Goal: Information Seeking & Learning: Learn about a topic

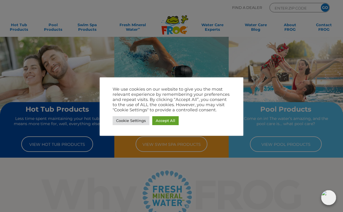
click at [168, 122] on link "Accept All" at bounding box center [165, 120] width 26 height 9
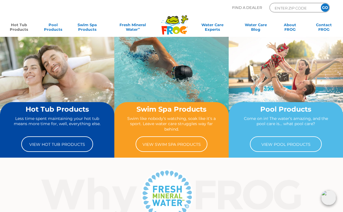
click at [19, 29] on link "Hot Tub Products" at bounding box center [19, 27] width 26 height 11
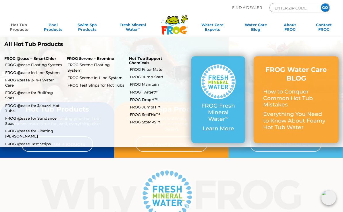
click at [46, 59] on p "FROG @ease – SmartChlor" at bounding box center [31, 58] width 54 height 5
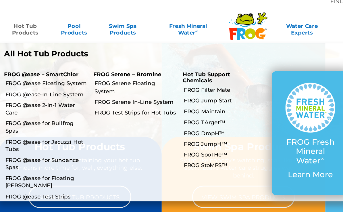
click at [45, 56] on p "FROG @ease – SmartChlor" at bounding box center [31, 58] width 54 height 5
click at [19, 22] on link "Hot Tub Products" at bounding box center [19, 27] width 26 height 11
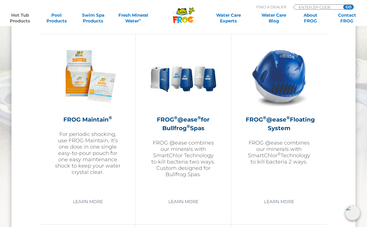
scroll to position [647, 0]
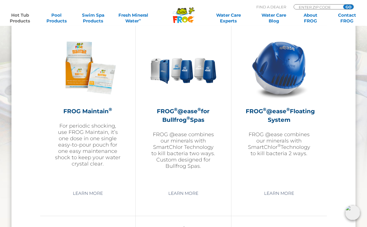
click at [282, 197] on link "Learn More" at bounding box center [279, 193] width 43 height 10
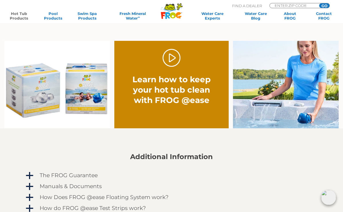
scroll to position [357, 0]
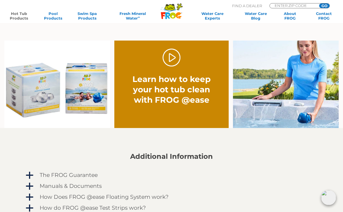
click at [87, 96] on img at bounding box center [57, 84] width 106 height 88
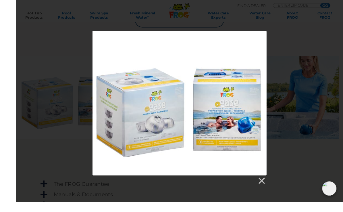
scroll to position [350, 0]
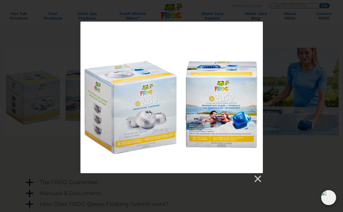
click at [260, 177] on link at bounding box center [257, 178] width 9 height 9
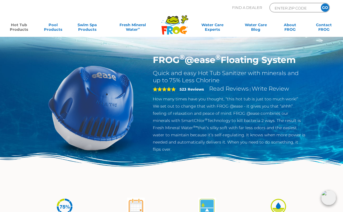
scroll to position [0, 0]
